Goal: Complete application form

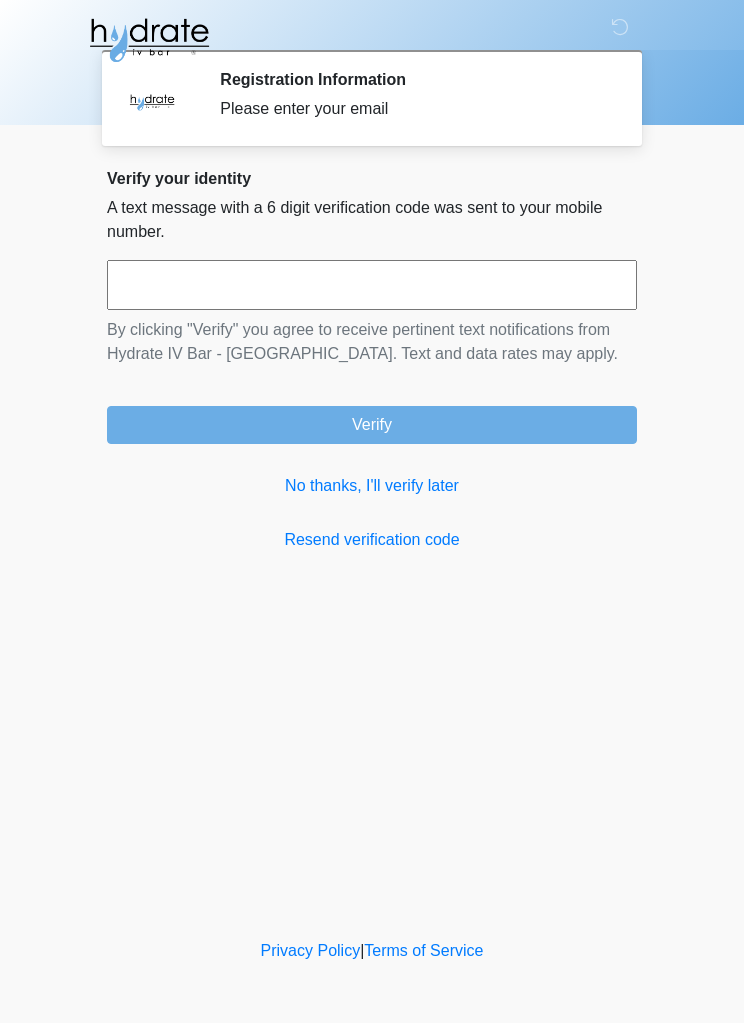
click at [514, 272] on input "text" at bounding box center [372, 285] width 530 height 50
type input "******"
click at [567, 426] on button "Verify" at bounding box center [372, 425] width 530 height 38
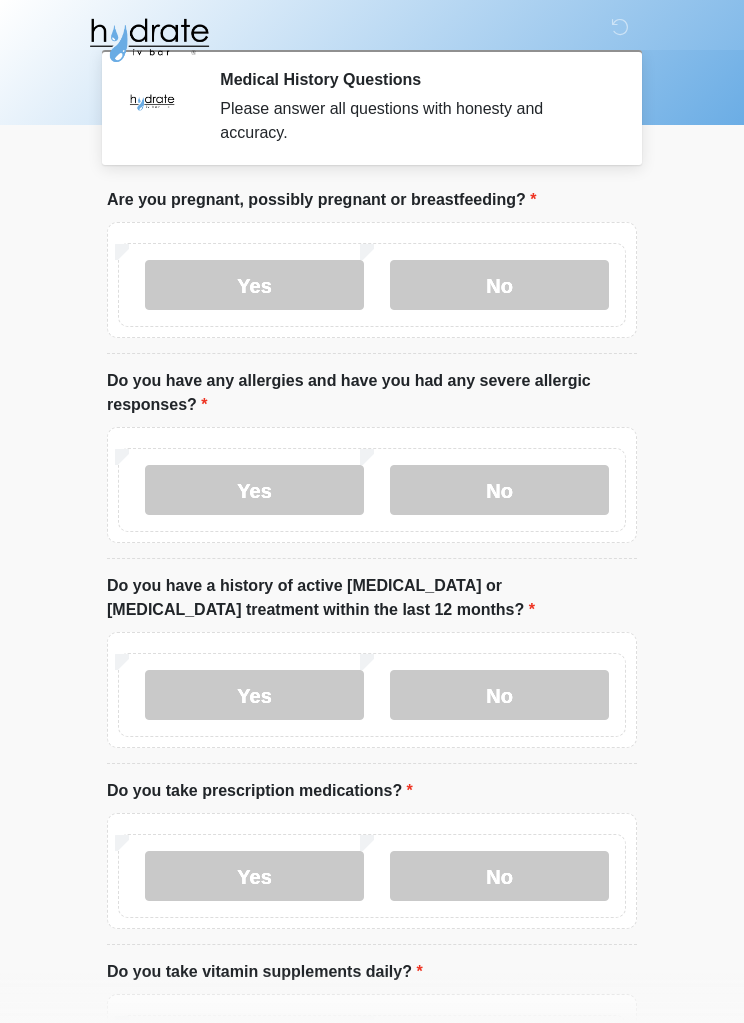
click at [457, 297] on label "No" at bounding box center [499, 285] width 219 height 50
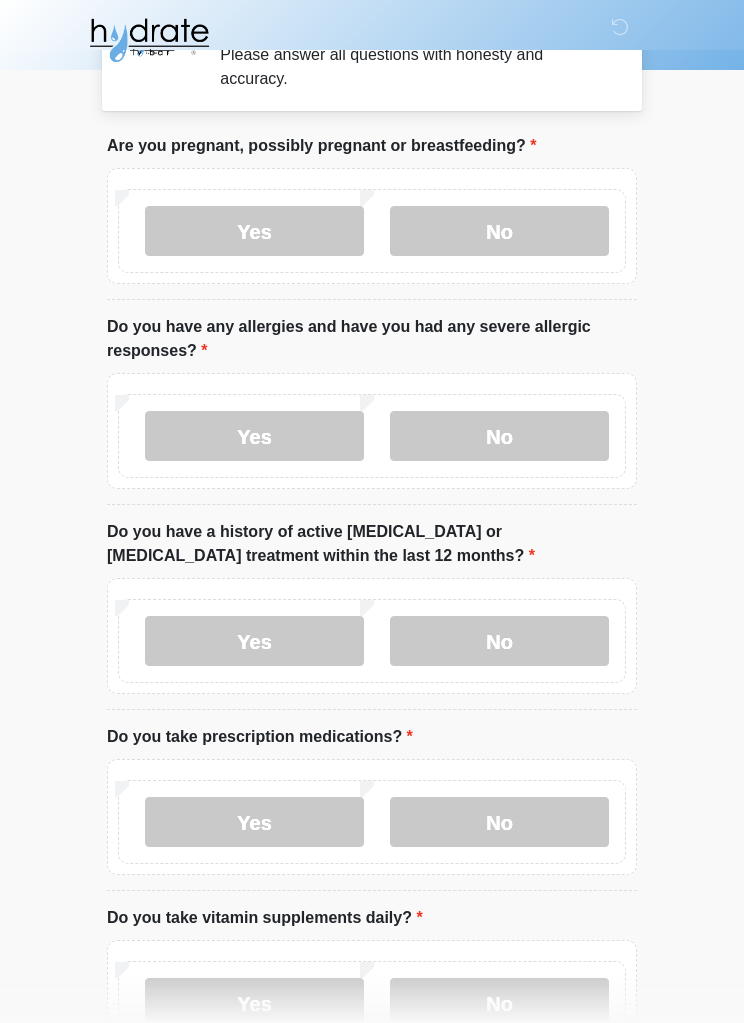
scroll to position [56, 0]
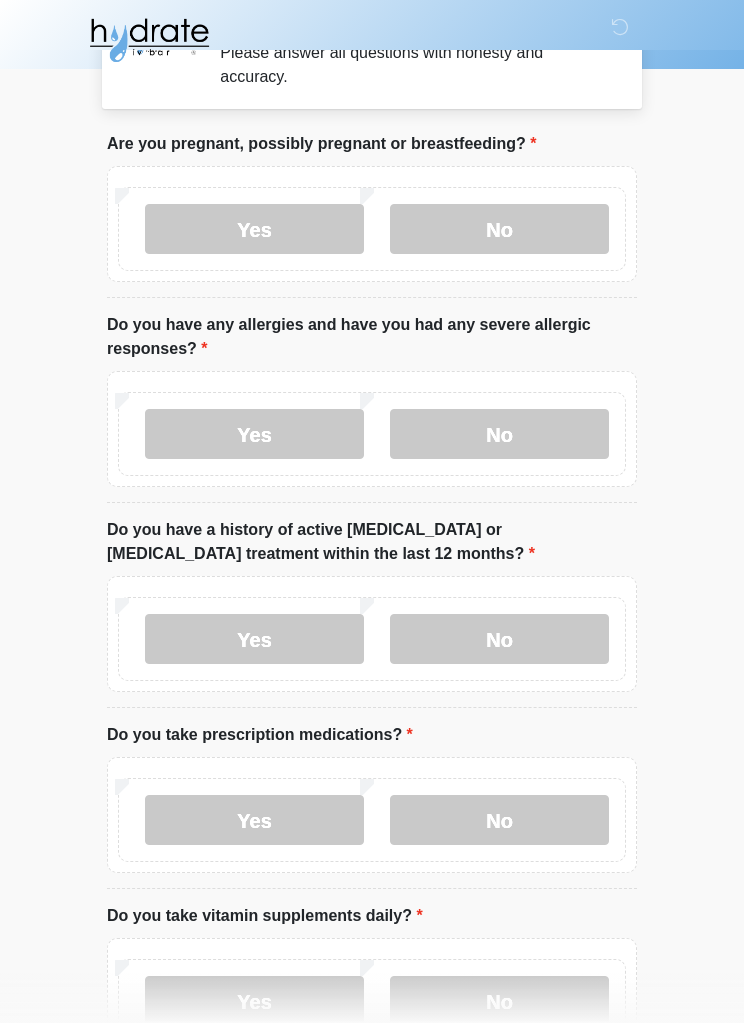
click at [194, 439] on label "Yes" at bounding box center [254, 434] width 219 height 50
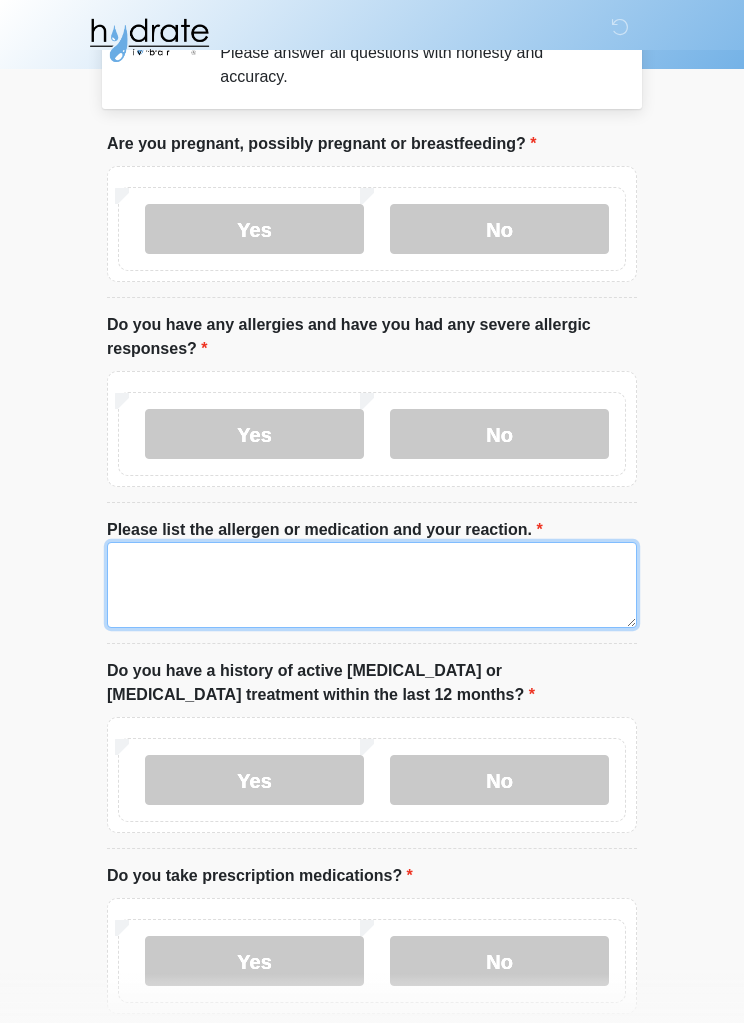
click at [172, 565] on textarea "Please list the allergen or medication and your reaction." at bounding box center [372, 585] width 530 height 86
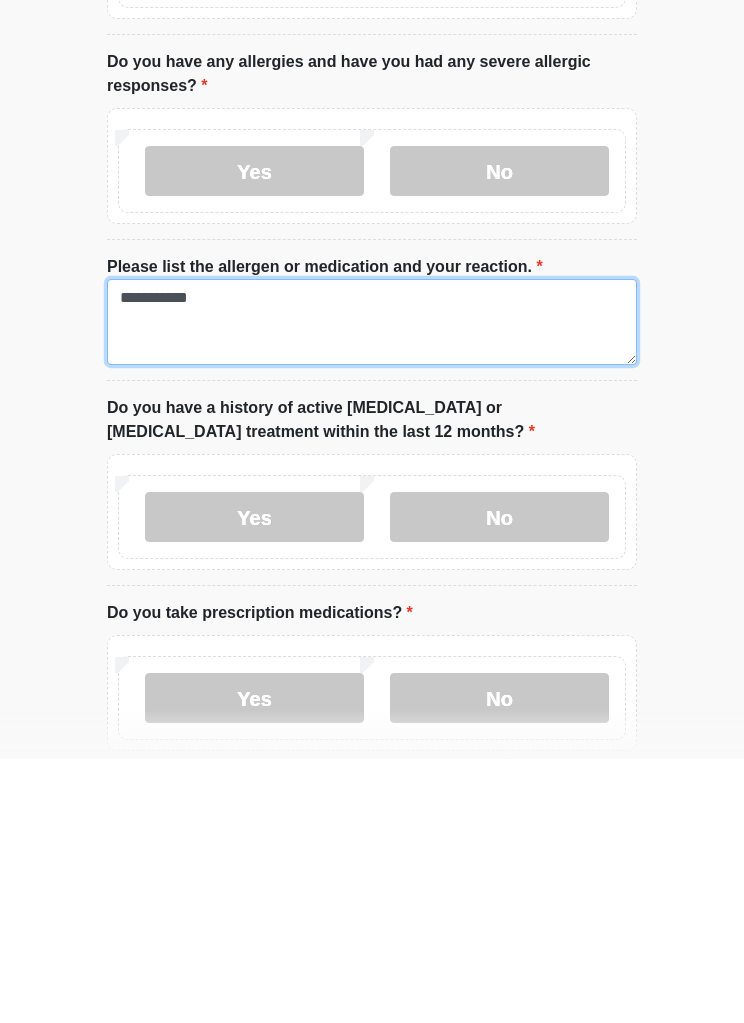
scroll to position [92, 0]
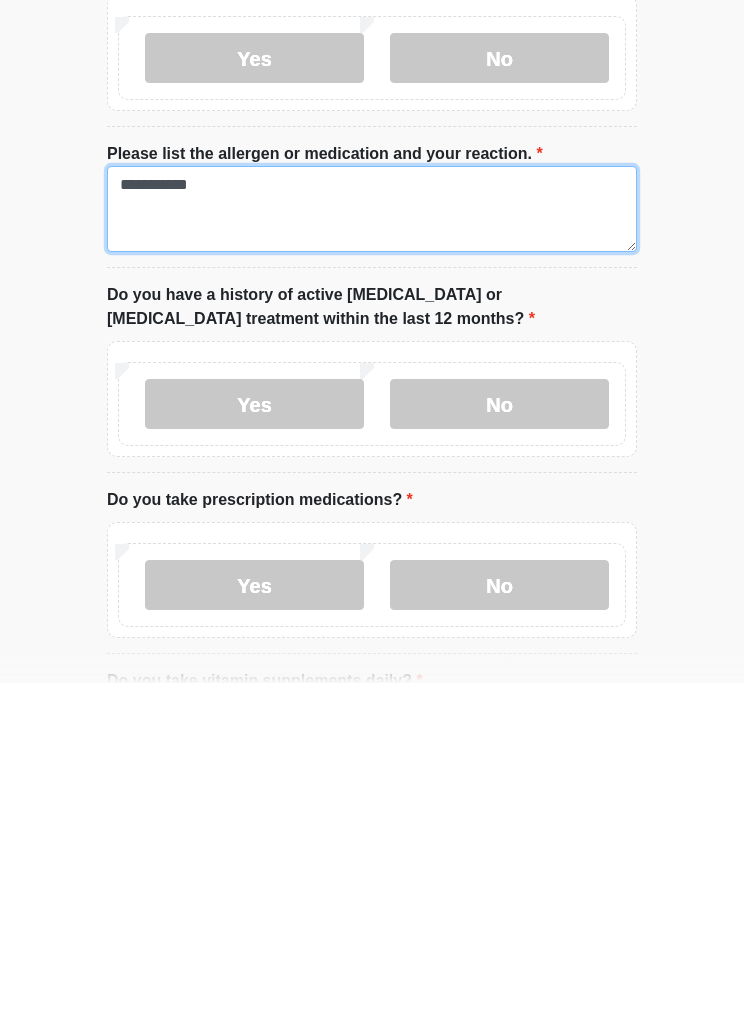
type textarea "**********"
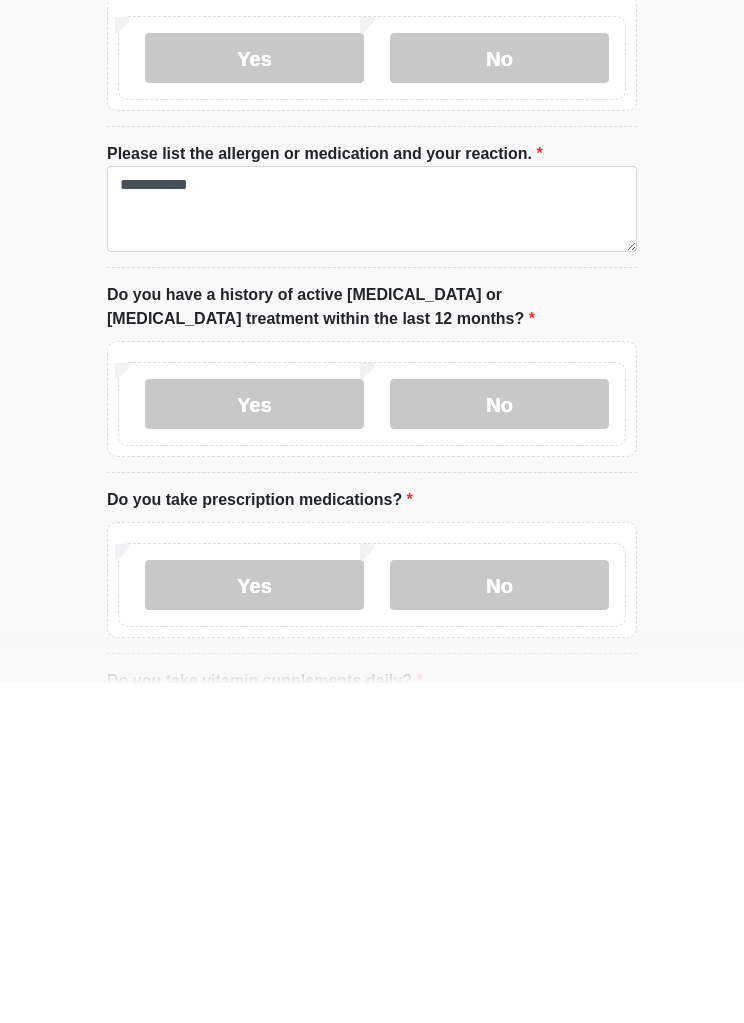
click at [441, 719] on label "No" at bounding box center [499, 744] width 219 height 50
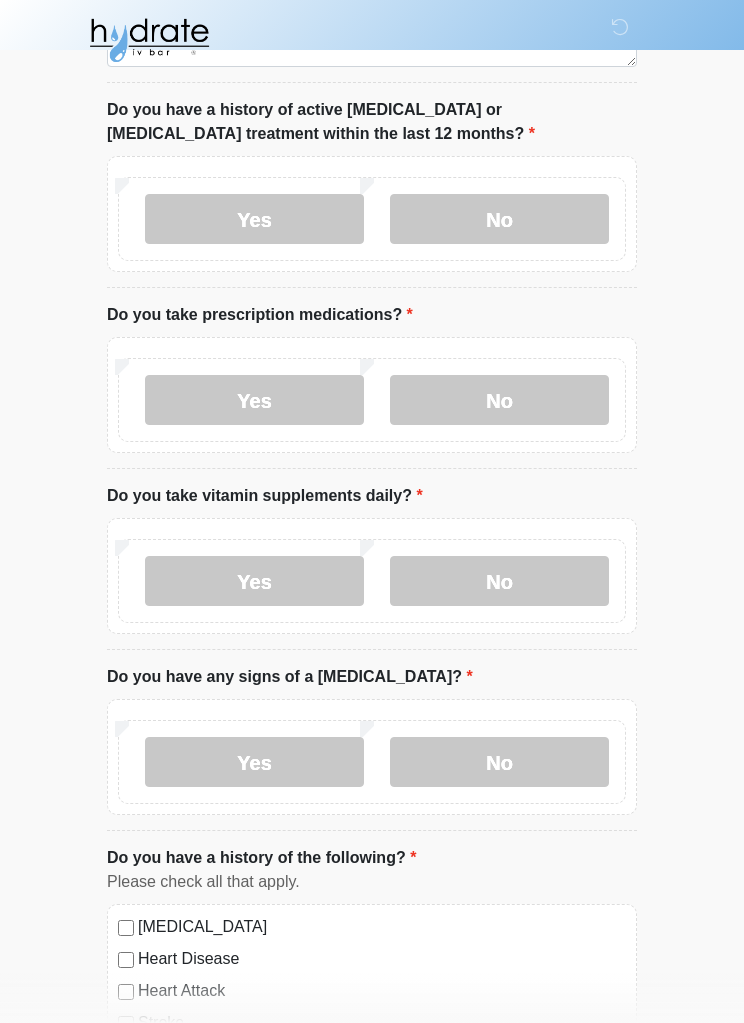
scroll to position [623, 0]
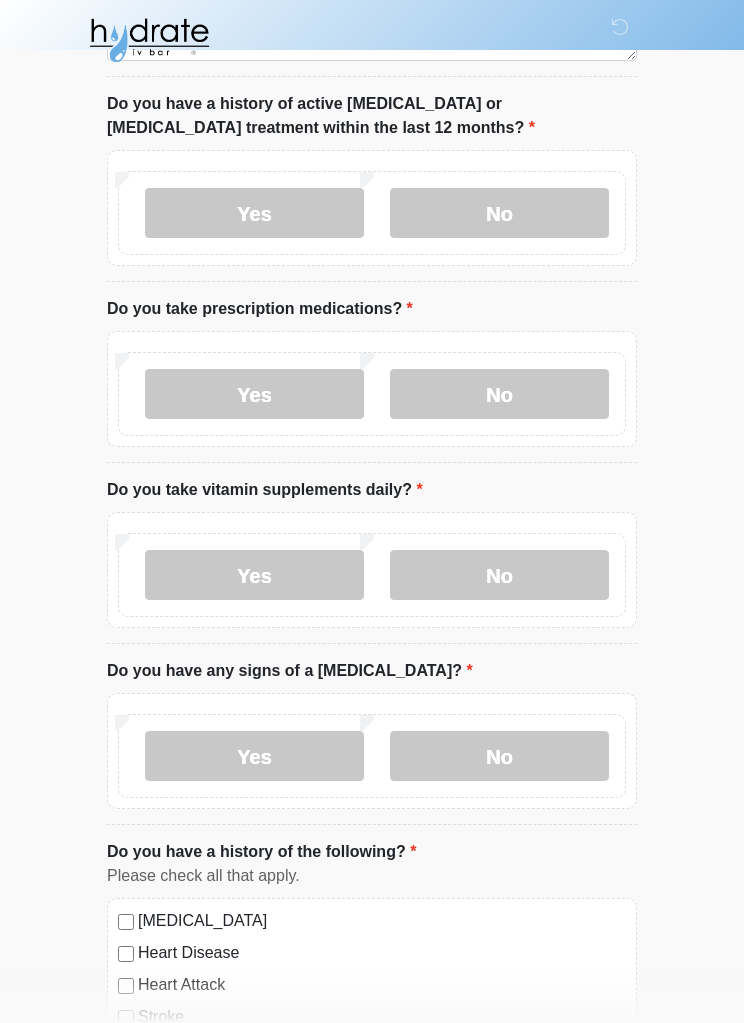
click at [560, 413] on label "No" at bounding box center [499, 394] width 219 height 50
click at [190, 578] on label "Yes" at bounding box center [254, 575] width 219 height 50
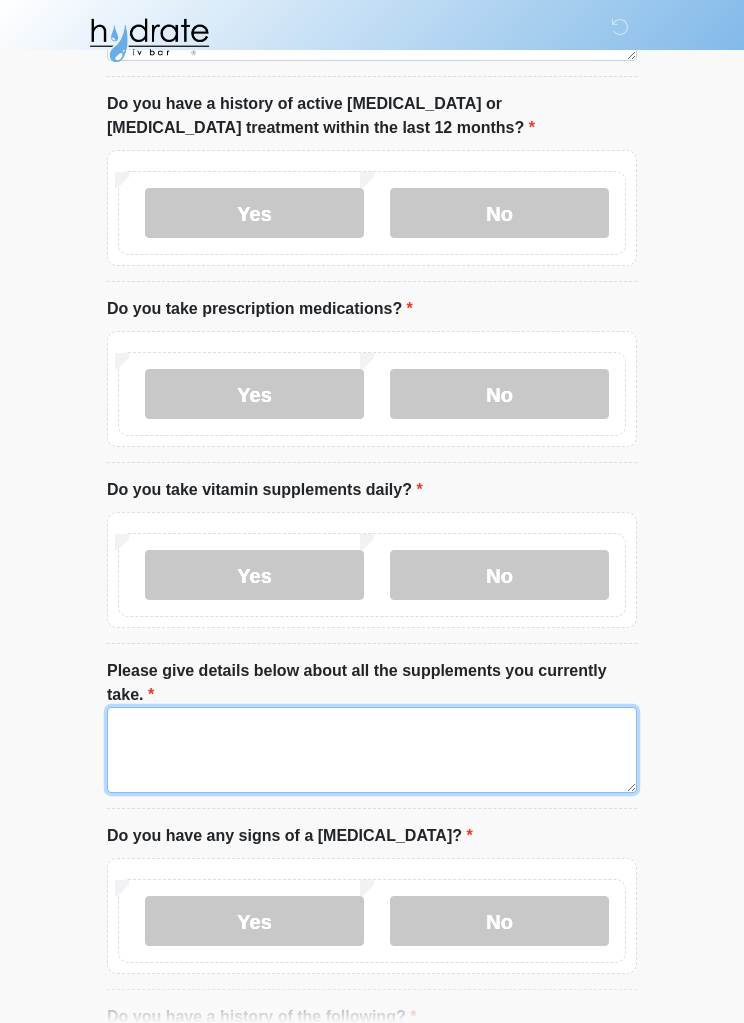
click at [154, 755] on textarea "Please give details below about all the supplements you currently take." at bounding box center [372, 750] width 530 height 86
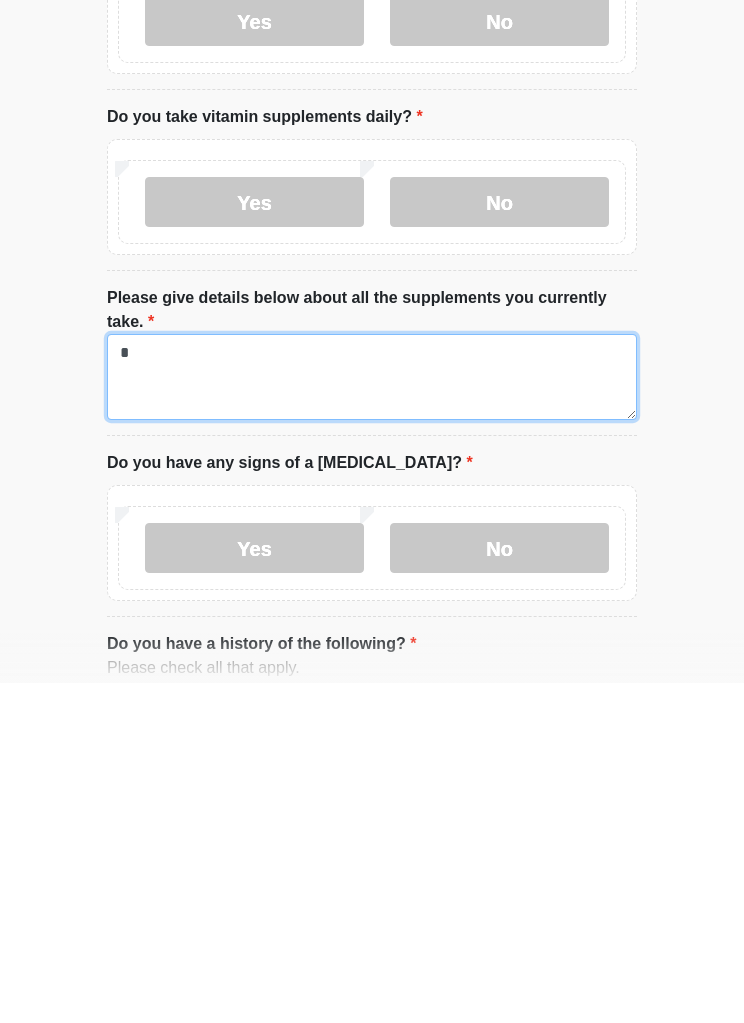
type textarea "*"
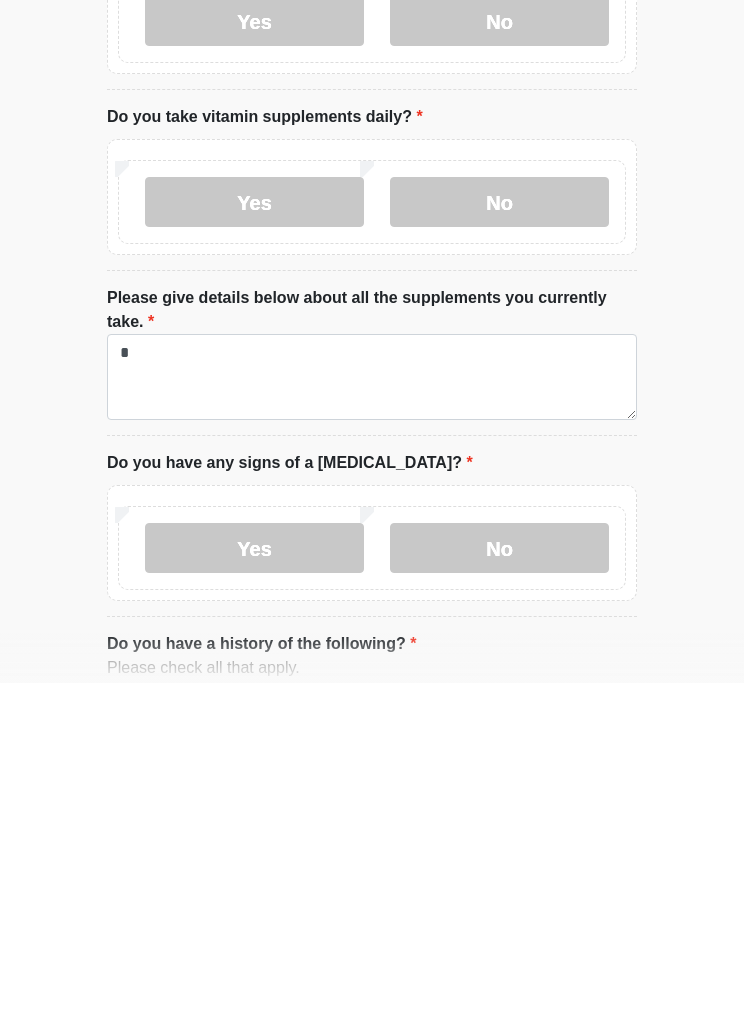
click at [430, 863] on label "No" at bounding box center [499, 888] width 219 height 50
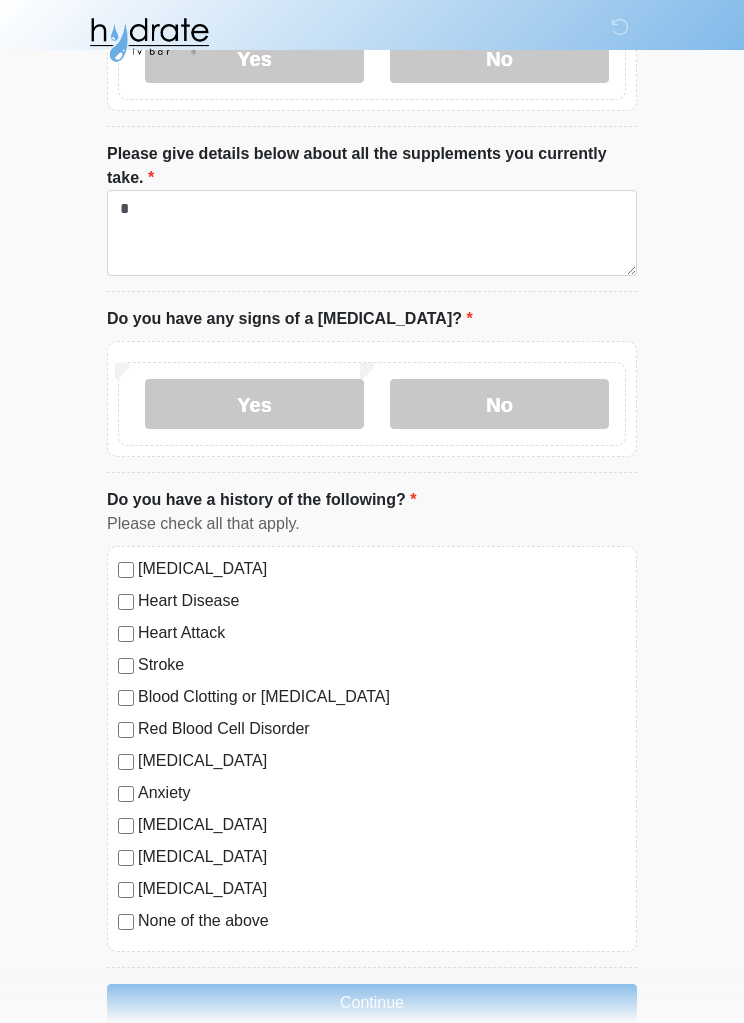
scroll to position [1177, 0]
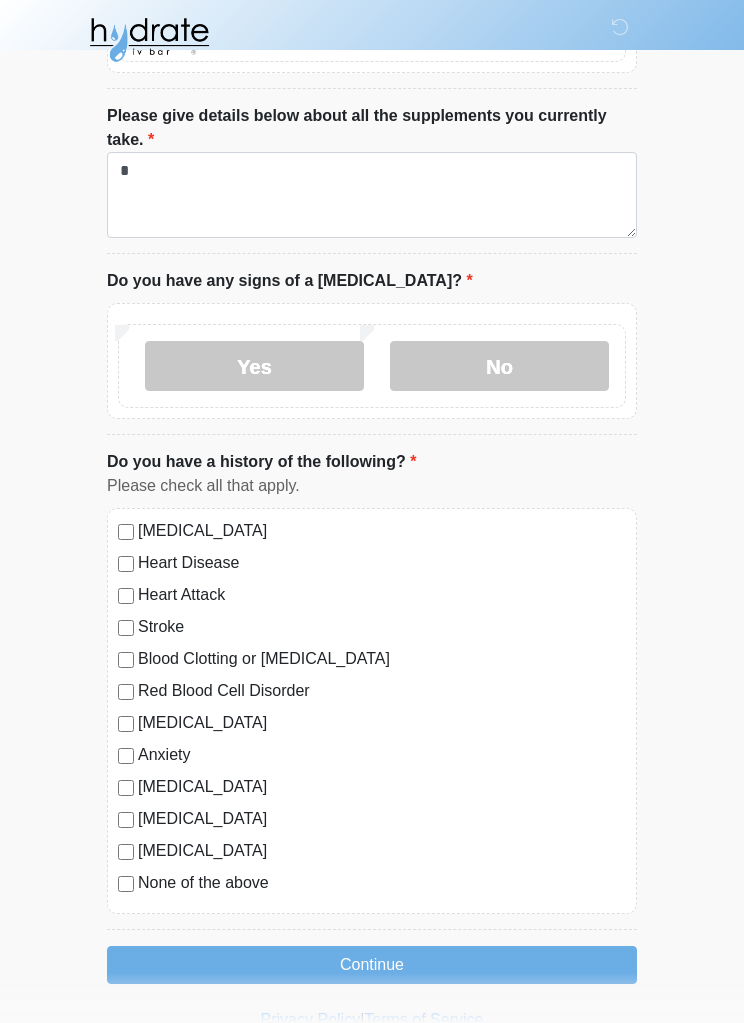
click at [553, 960] on button "Continue" at bounding box center [372, 966] width 530 height 38
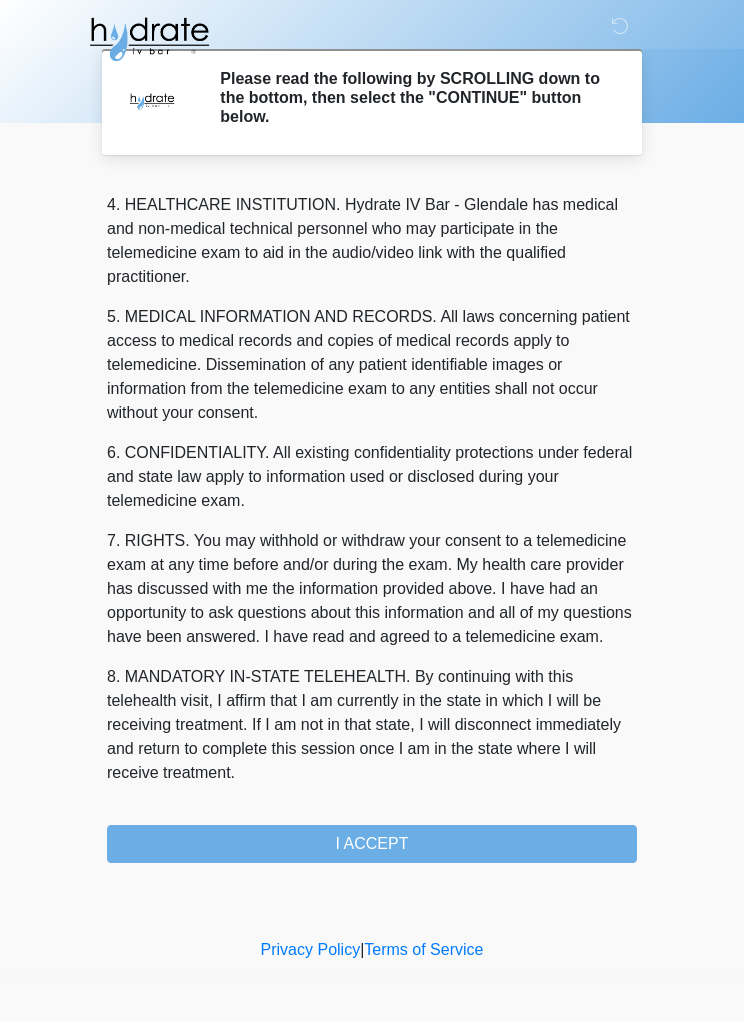
scroll to position [585, 0]
click at [578, 846] on button "I ACCEPT" at bounding box center [372, 845] width 530 height 38
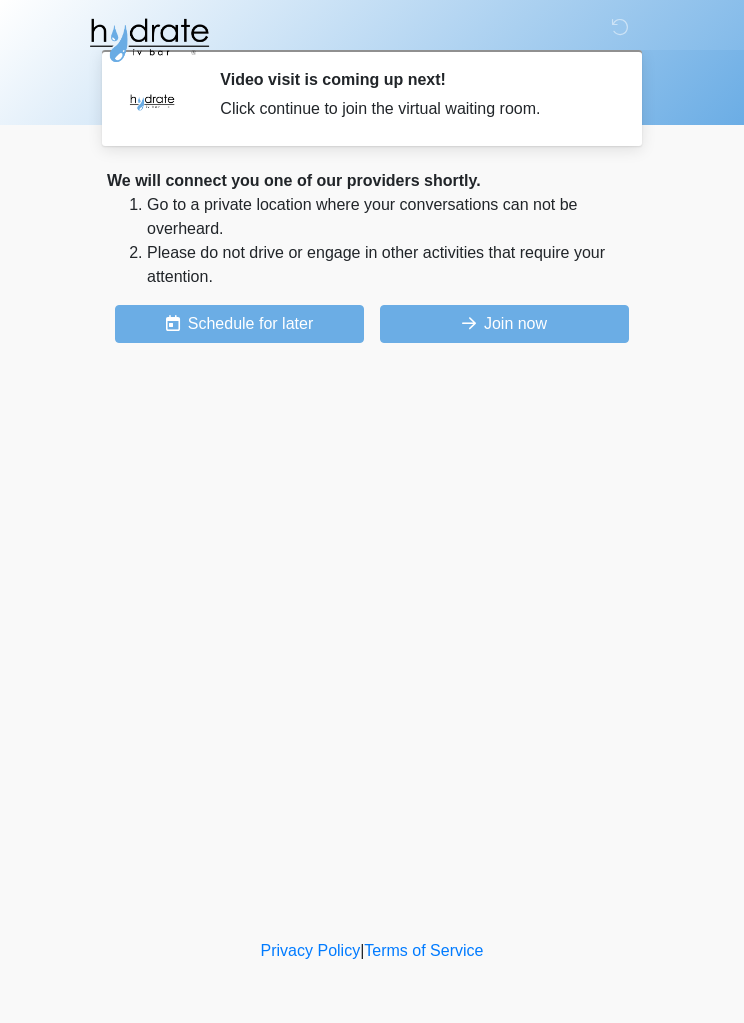
click at [583, 331] on button "Join now" at bounding box center [504, 324] width 249 height 38
click at [501, 328] on button "Join now" at bounding box center [504, 324] width 249 height 38
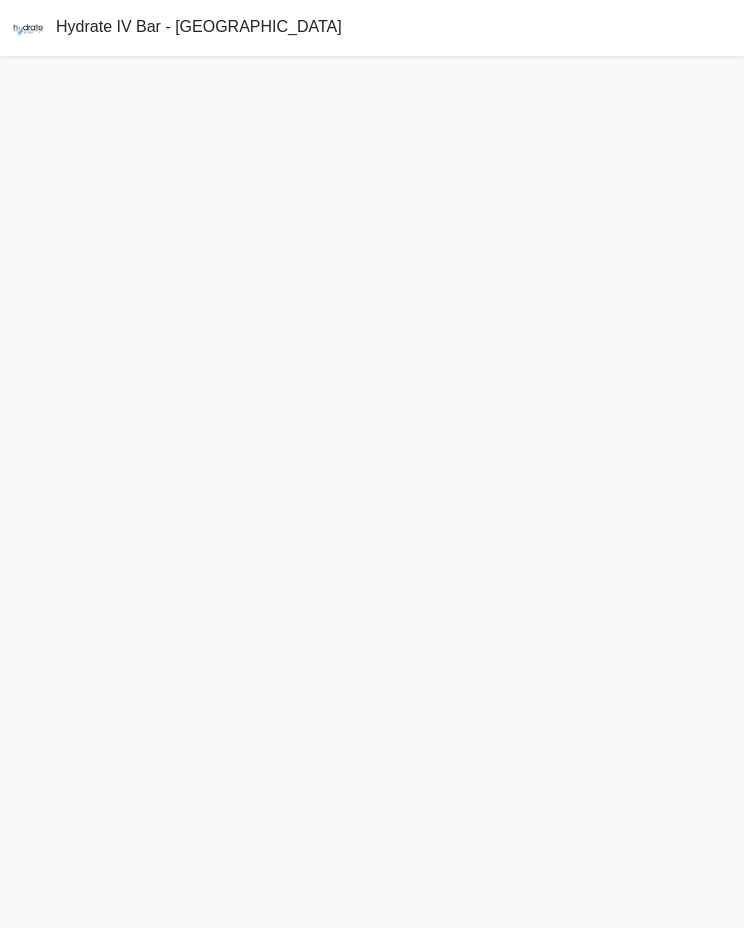
scroll to position [6, 0]
